Goal: Information Seeking & Learning: Learn about a topic

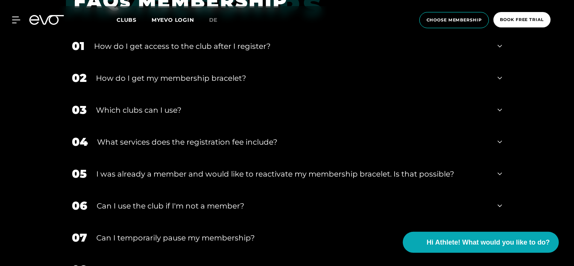
scroll to position [298, 0]
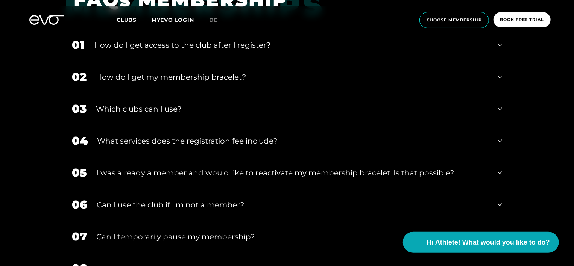
click at [282, 45] on div "How do I get access to the club after I register?" at bounding box center [291, 45] width 394 height 11
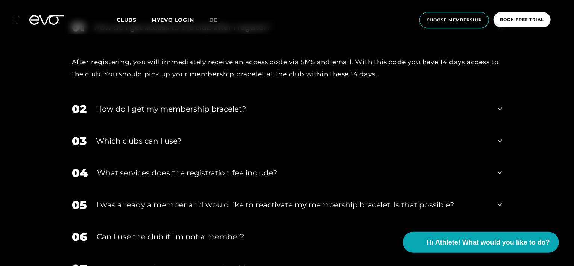
scroll to position [319, 0]
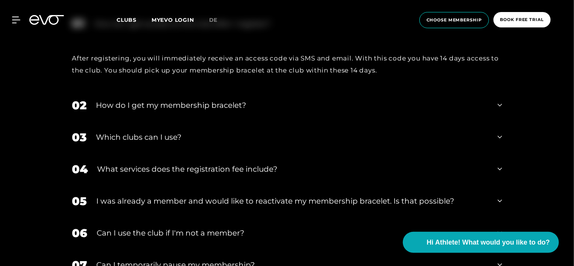
click at [238, 106] on div "How do I get my membership bracelet?" at bounding box center [292, 105] width 393 height 11
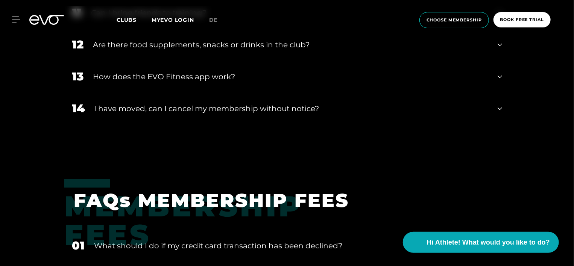
scroll to position [761, 0]
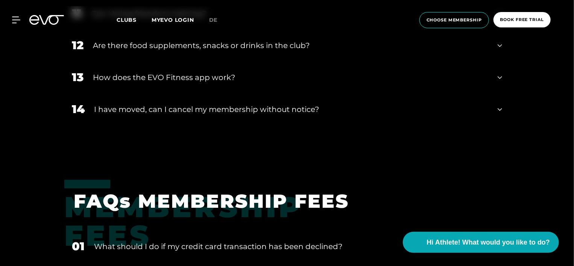
click at [260, 117] on div "14 I have moved, can I cancel my membership without notice?" at bounding box center [287, 109] width 446 height 32
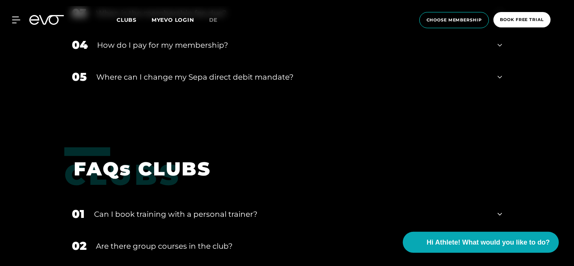
scroll to position [1122, 0]
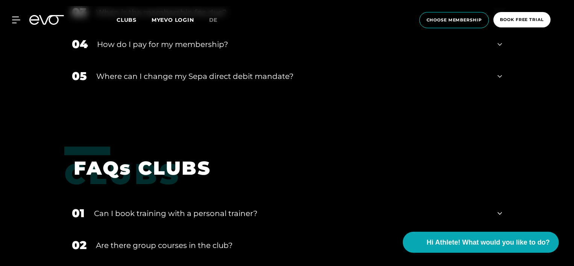
click at [247, 87] on div "05 Where can I change my Sepa direct debit mandate?" at bounding box center [287, 76] width 446 height 32
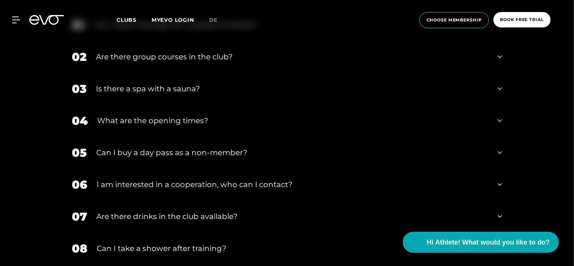
scroll to position [1350, 0]
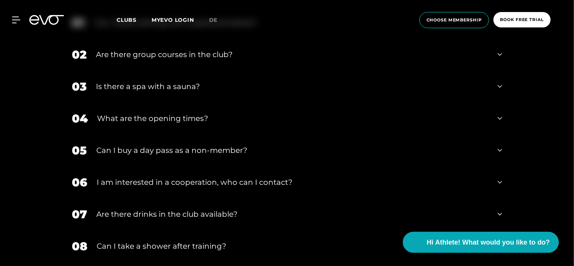
click at [247, 87] on div "Is there a spa with a sauna?" at bounding box center [292, 86] width 393 height 11
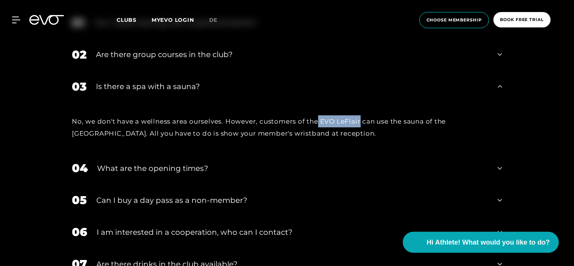
drag, startPoint x: 320, startPoint y: 120, endPoint x: 361, endPoint y: 122, distance: 40.7
click at [361, 122] on div "No, we don't have a wellness area ourselves. However, customers of the EVO LeFl…" at bounding box center [287, 128] width 431 height 24
copy div "EVO LeFlair"
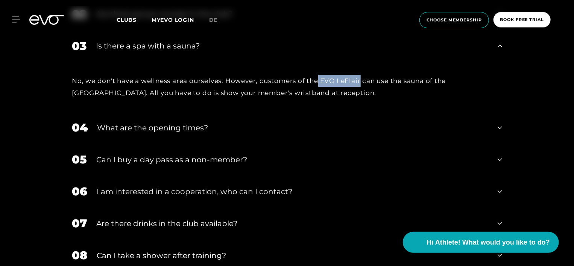
scroll to position [1391, 0]
click at [254, 163] on div "Can I buy a day pass as a non-member?" at bounding box center [292, 159] width 392 height 11
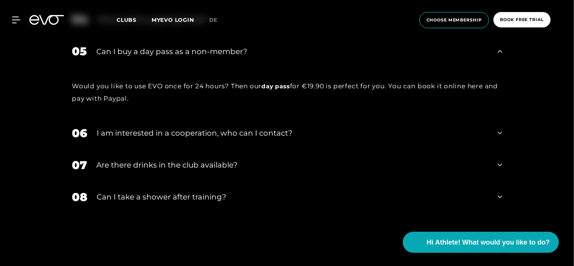
scroll to position [1501, 0]
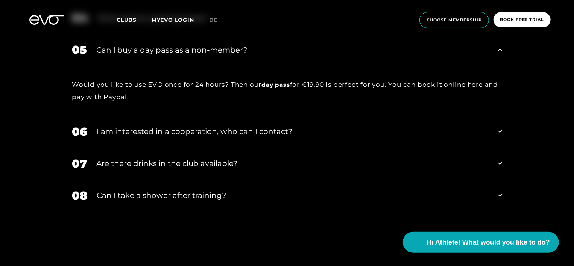
click at [244, 162] on div "Are there drinks in the club available?" at bounding box center [292, 163] width 392 height 11
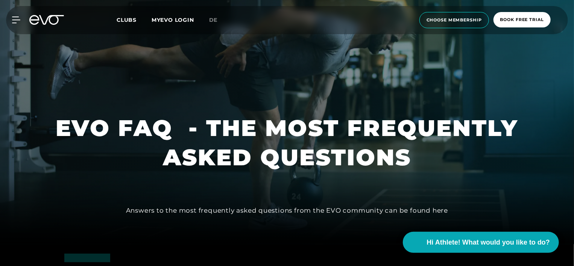
scroll to position [0, 0]
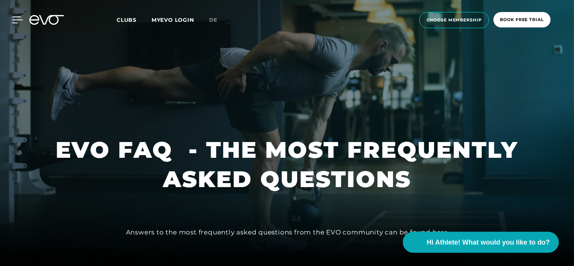
click at [15, 19] on icon at bounding box center [17, 20] width 11 height 7
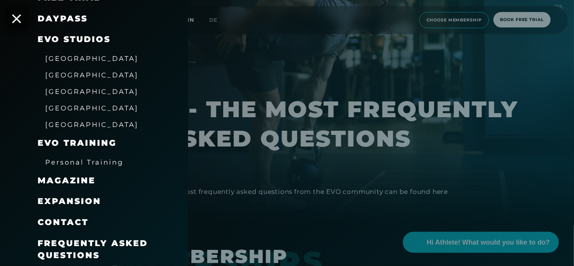
scroll to position [41, 0]
